Goal: Transaction & Acquisition: Download file/media

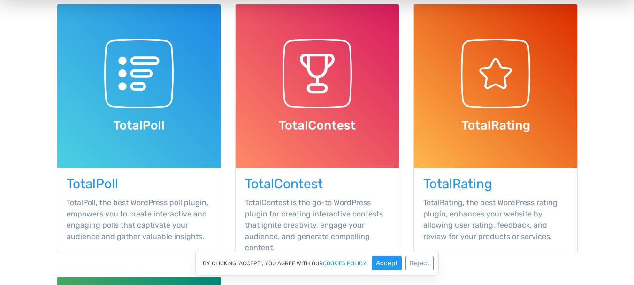
scroll to position [94, 0]
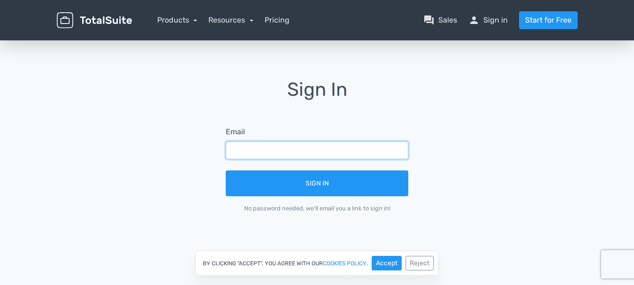
click at [296, 155] on input "text" at bounding box center [317, 150] width 182 height 18
click at [308, 155] on input "text" at bounding box center [317, 150] width 182 height 18
type input "florferrero27@gmail.com"
click at [307, 200] on form "Email florferrero27@gmail.com Sign In No password needed, we'll email you a lin…" at bounding box center [316, 169] width 209 height 113
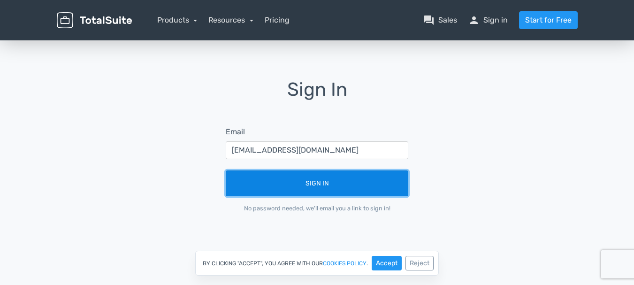
click at [305, 183] on button "Sign In" at bounding box center [317, 183] width 182 height 26
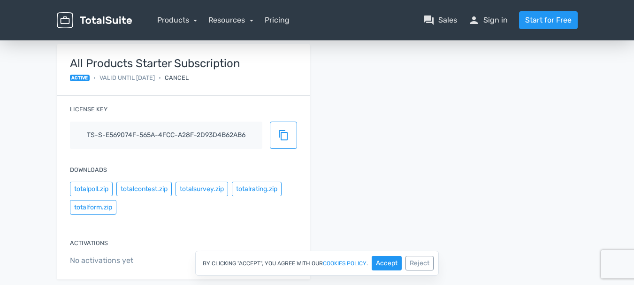
scroll to position [94, 0]
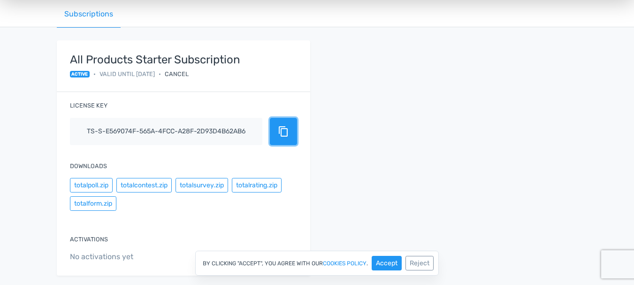
click at [287, 136] on span "content_copy" at bounding box center [283, 131] width 11 height 11
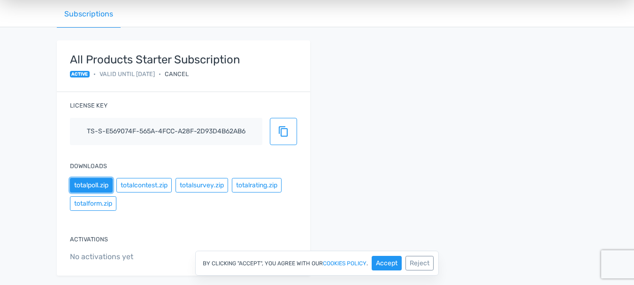
click at [82, 184] on button "totalpoll.zip" at bounding box center [91, 185] width 43 height 15
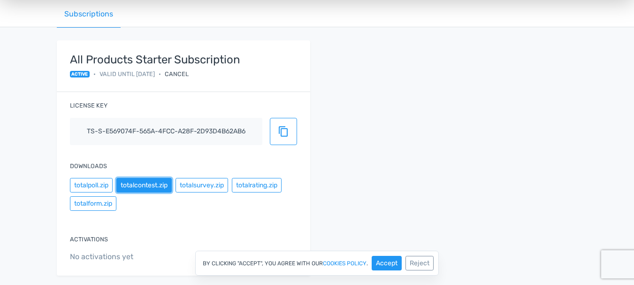
click at [144, 188] on button "totalcontest.zip" at bounding box center [143, 185] width 55 height 15
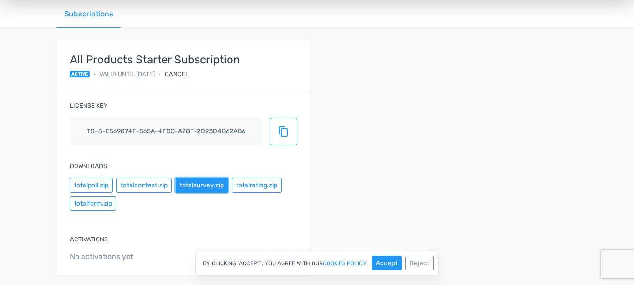
click at [204, 188] on button "totalsurvey.zip" at bounding box center [201, 185] width 53 height 15
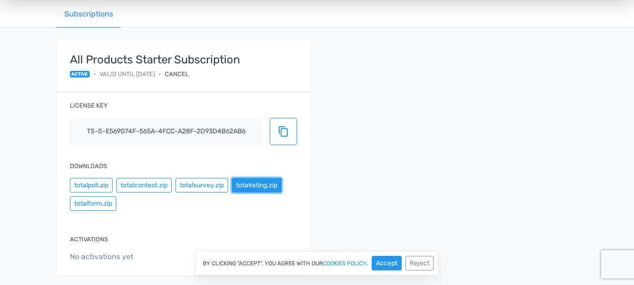
click at [267, 187] on button "totalrating.zip" at bounding box center [257, 185] width 50 height 15
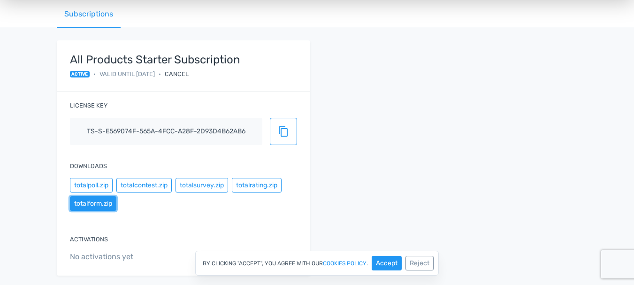
click at [91, 204] on button "totalform.zip" at bounding box center [93, 203] width 46 height 15
